Goal: Task Accomplishment & Management: Manage account settings

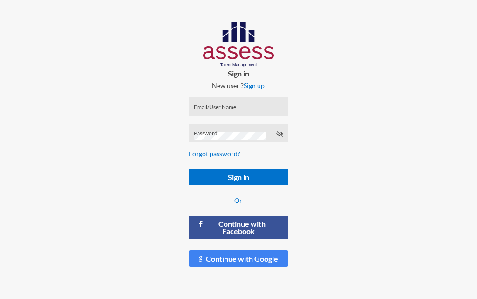
click at [227, 113] on input "Email/User Name" at bounding box center [238, 109] width 89 height 7
paste input "d"
paste input "v"
type input "ddvv"
paste input
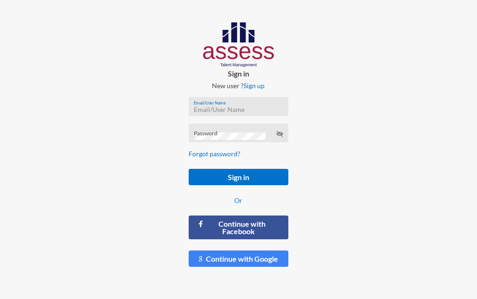
click at [217, 107] on input "Email/User Name" at bounding box center [238, 109] width 89 height 7
paste input "RMES_6020"
type input "RMES_6020"
click at [225, 126] on div "Password" at bounding box center [238, 132] width 99 height 19
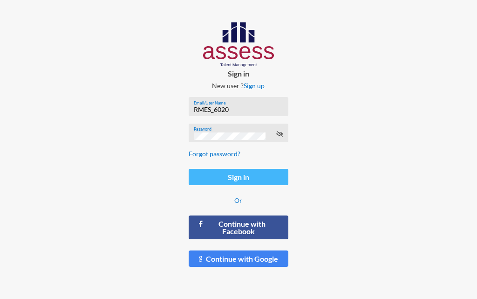
click at [213, 171] on button "Sign in" at bounding box center [238, 177] width 99 height 16
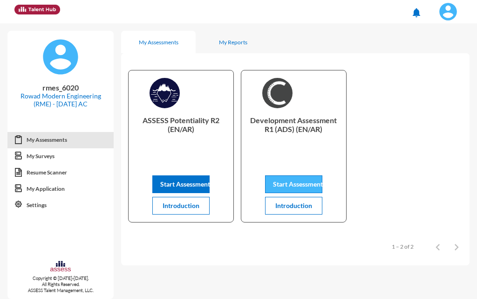
click at [277, 177] on button "Start Assessment" at bounding box center [293, 184] width 57 height 18
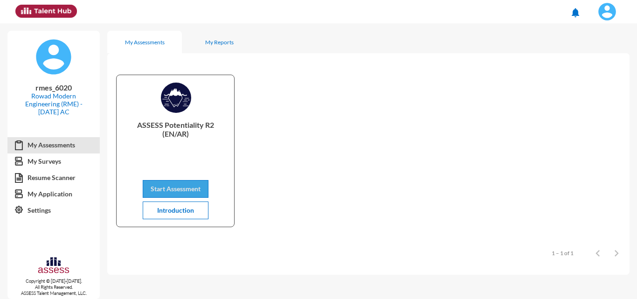
click at [183, 190] on span "Start Assessment" at bounding box center [176, 189] width 50 height 8
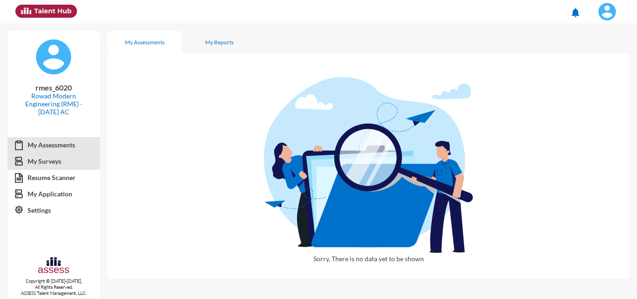
click at [54, 166] on link "My Surveys" at bounding box center [53, 161] width 92 height 17
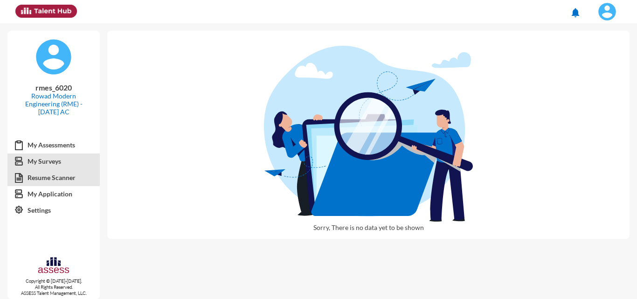
click at [54, 174] on link "Resume Scanner" at bounding box center [53, 177] width 92 height 17
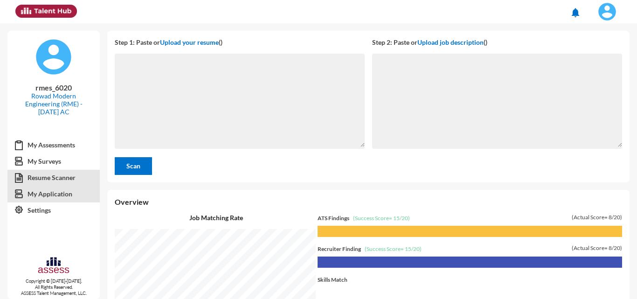
scroll to position [275, 524]
click at [53, 193] on link "My Application" at bounding box center [53, 193] width 92 height 17
